Goal: Information Seeking & Learning: Find specific fact

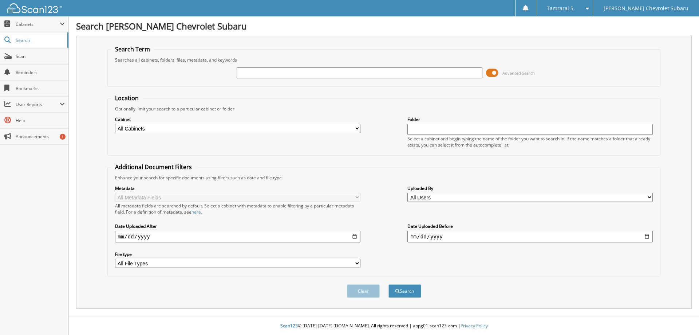
click at [27, 45] on link "Search" at bounding box center [34, 40] width 68 height 16
click at [308, 70] on input "text" at bounding box center [360, 72] width 246 height 11
paste input "[US_VEHICLE_IDENTIFICATION_NUMBER]"
type input "[US_VEHICLE_IDENTIFICATION_NUMBER]"
click at [389, 284] on button "Search" at bounding box center [405, 290] width 33 height 13
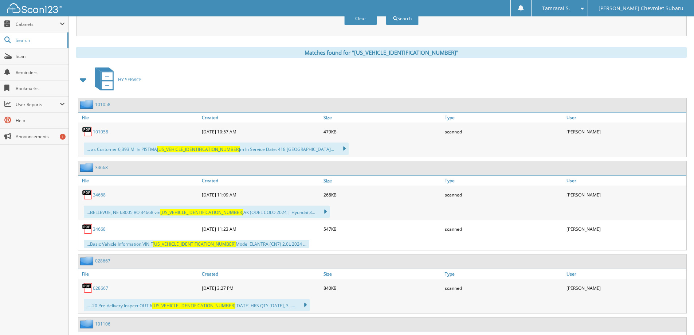
scroll to position [227, 0]
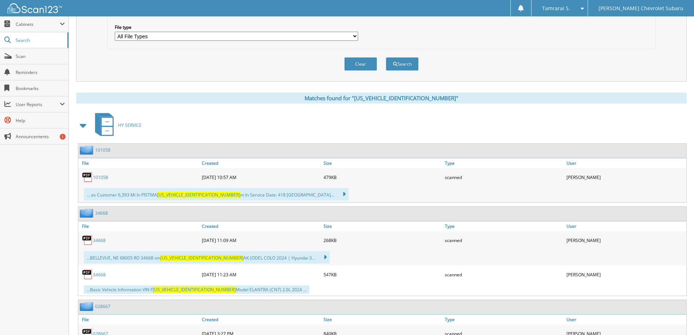
click at [105, 177] on link "101058" at bounding box center [100, 177] width 15 height 6
click at [97, 240] on link "34668" at bounding box center [99, 240] width 13 height 6
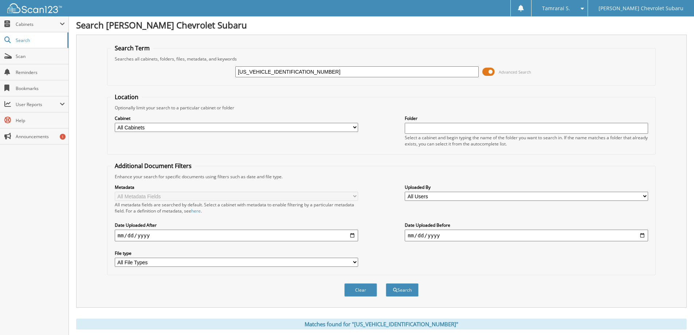
scroll to position [0, 0]
